Goal: Task Accomplishment & Management: Manage account settings

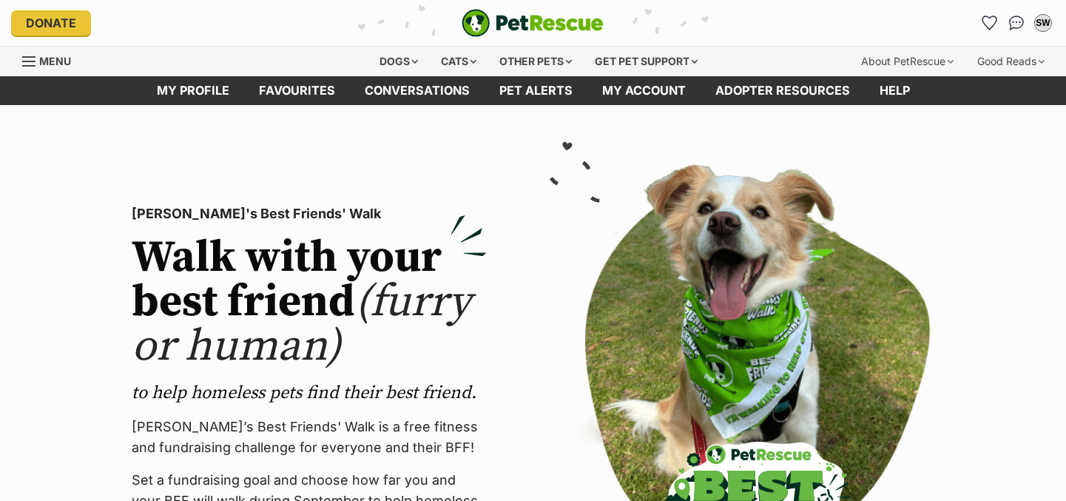
click at [991, 21] on icon "Favourites" at bounding box center [989, 22] width 14 height 13
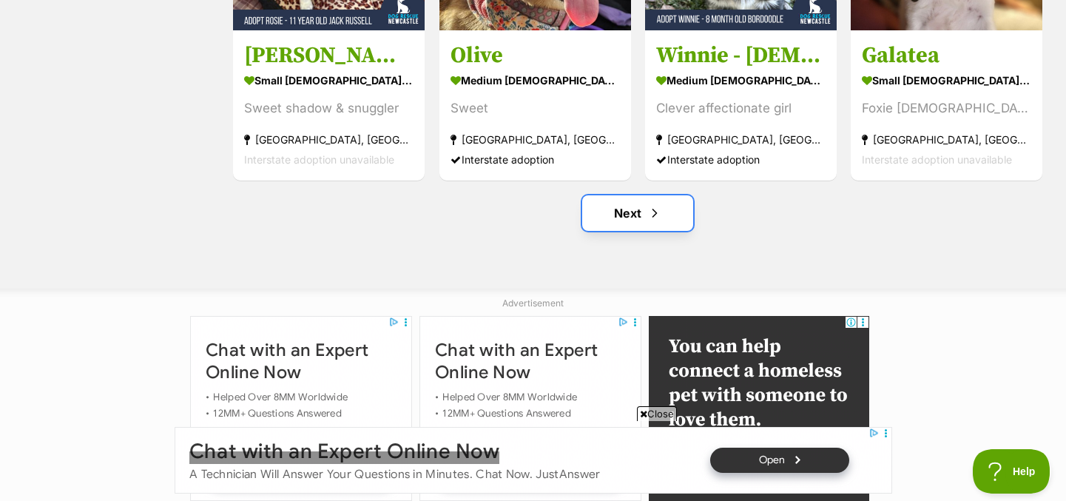
click at [644, 215] on link "Next" at bounding box center [637, 213] width 111 height 36
